Goal: Check status: Check status

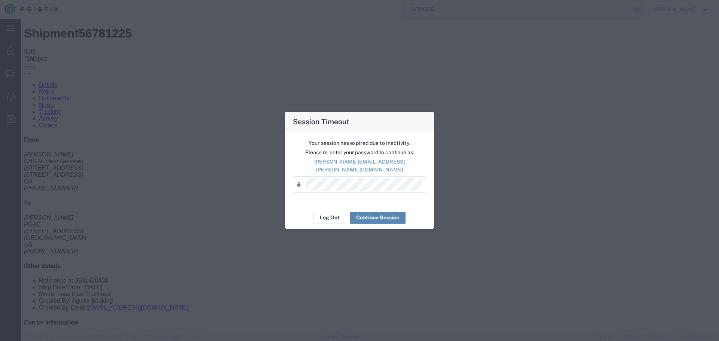
click at [381, 212] on button "Continue Session" at bounding box center [378, 218] width 56 height 12
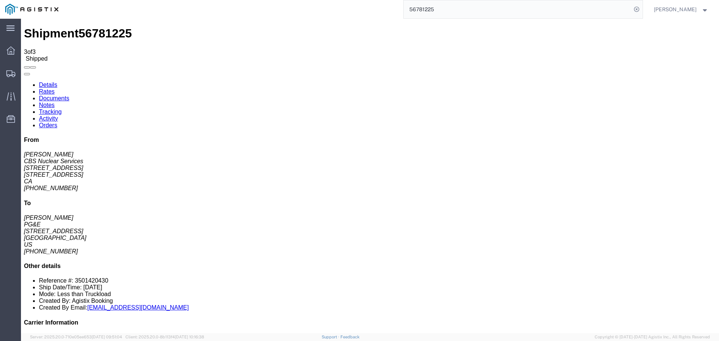
drag, startPoint x: 401, startPoint y: -3, endPoint x: 277, endPoint y: -28, distance: 126.0
click at [277, 0] on html "main_menu Created with Sketch. Collapse Menu Dashboard Shipments Traffic Resour…" at bounding box center [359, 170] width 719 height 341
paste input "982633"
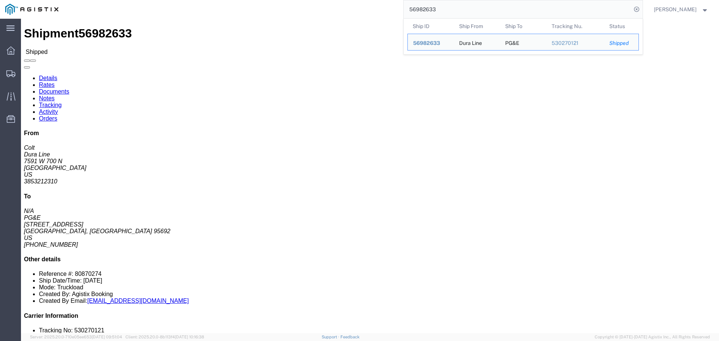
click link "Notes"
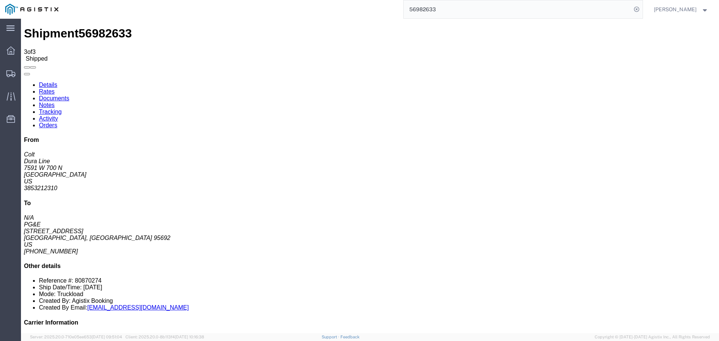
click at [46, 82] on link "Details" at bounding box center [48, 85] width 18 height 6
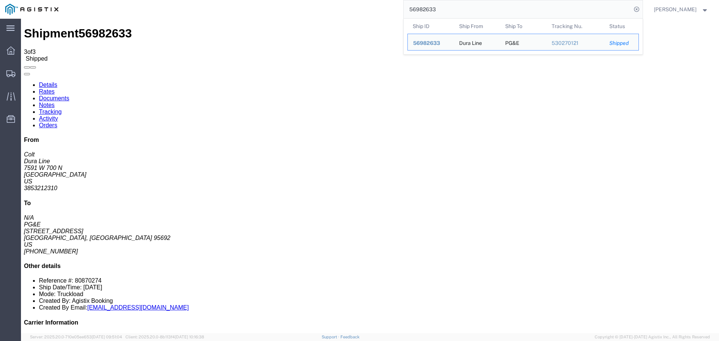
drag, startPoint x: 479, startPoint y: 6, endPoint x: 380, endPoint y: -6, distance: 99.2
click at [380, 0] on html "main_menu Created with Sketch. Collapse Menu Dashboard Shipments Traffic Resour…" at bounding box center [359, 170] width 719 height 341
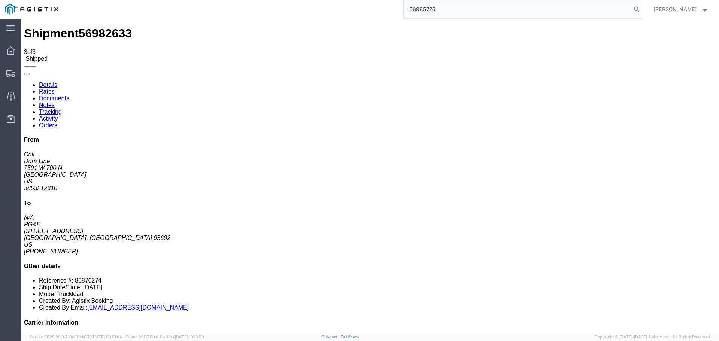
type input "56985726"
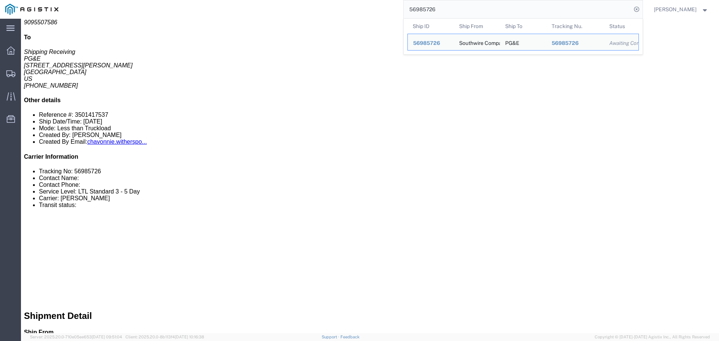
scroll to position [112, 0]
